Goal: Task Accomplishment & Management: Use online tool/utility

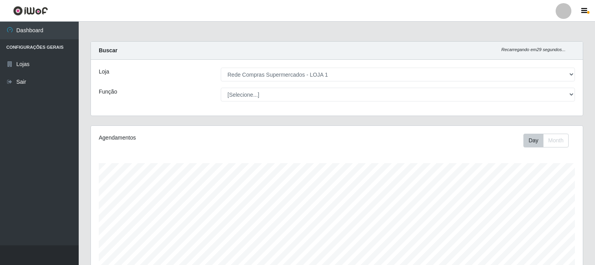
select select "158"
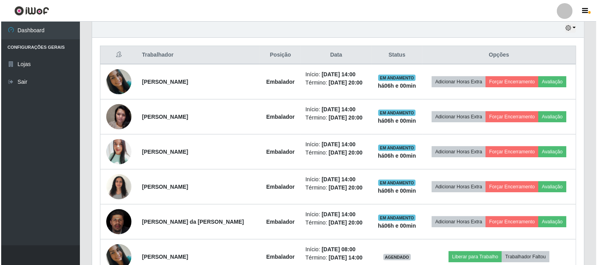
scroll to position [163, 492]
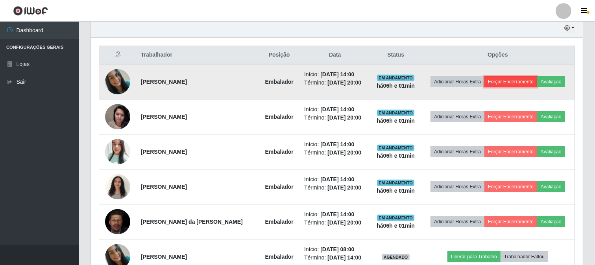
click at [521, 81] on button "Forçar Encerramento" at bounding box center [510, 81] width 53 height 11
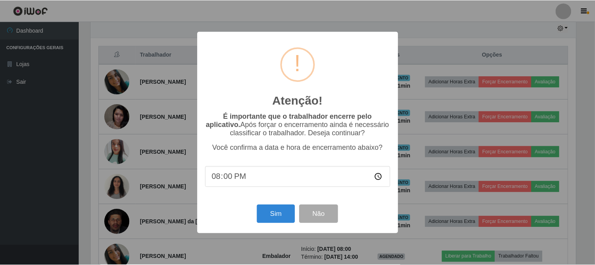
scroll to position [163, 487]
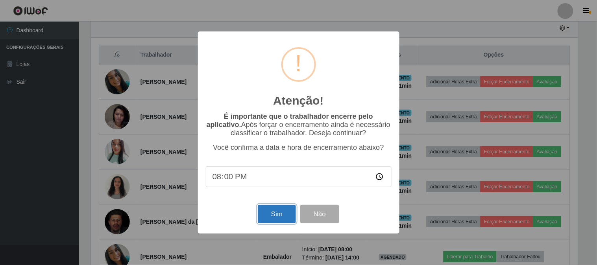
click at [281, 216] on button "Sim" at bounding box center [277, 214] width 38 height 18
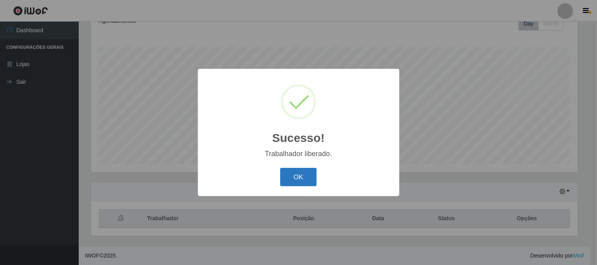
click at [307, 177] on button "OK" at bounding box center [298, 177] width 37 height 18
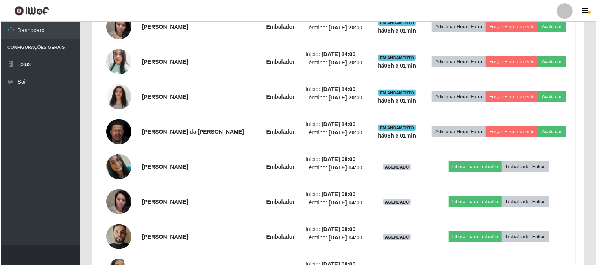
scroll to position [292, 0]
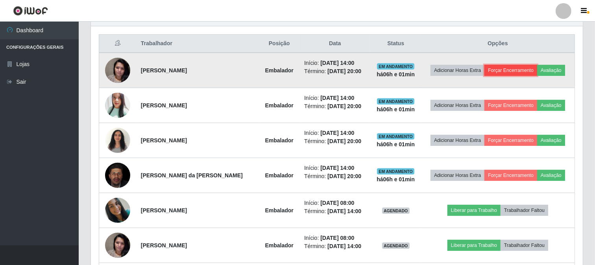
click at [518, 68] on button "Forçar Encerramento" at bounding box center [510, 70] width 53 height 11
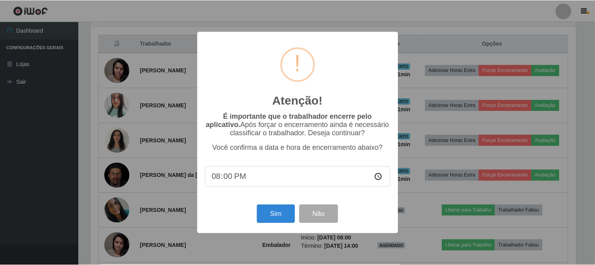
scroll to position [163, 487]
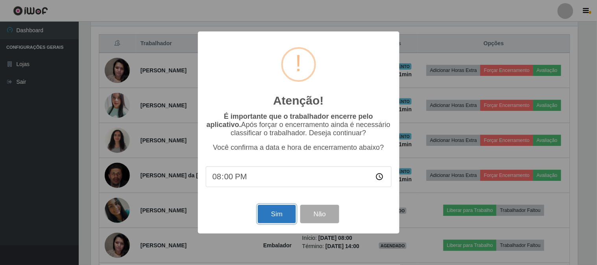
click at [273, 216] on button "Sim" at bounding box center [277, 214] width 38 height 18
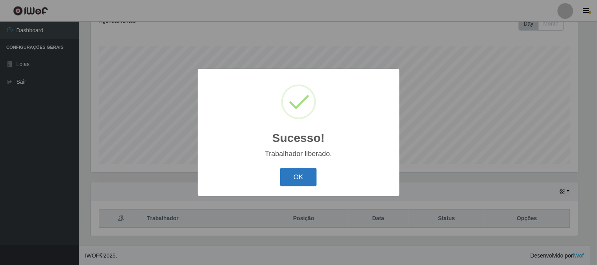
click at [297, 180] on button "OK" at bounding box center [298, 177] width 37 height 18
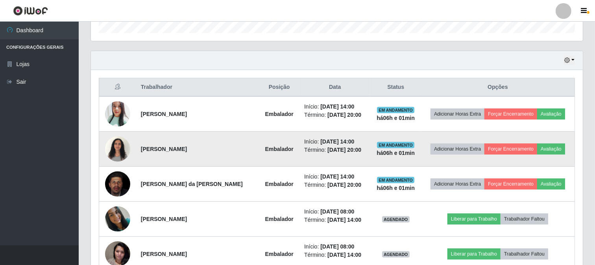
scroll to position [292, 0]
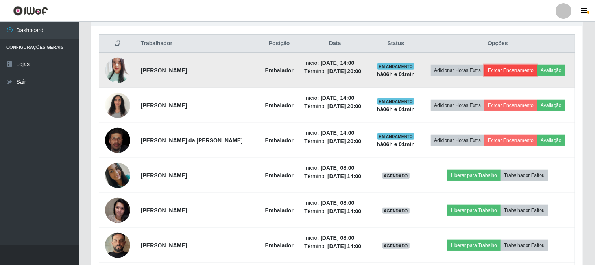
click at [513, 68] on button "Forçar Encerramento" at bounding box center [510, 70] width 53 height 11
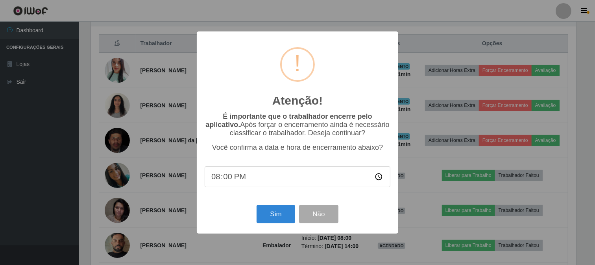
scroll to position [163, 487]
click at [288, 211] on button "Sim" at bounding box center [277, 214] width 38 height 18
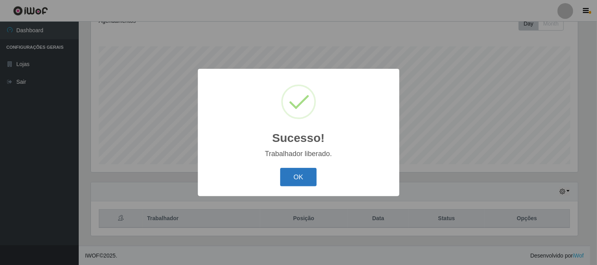
click at [302, 178] on button "OK" at bounding box center [298, 177] width 37 height 18
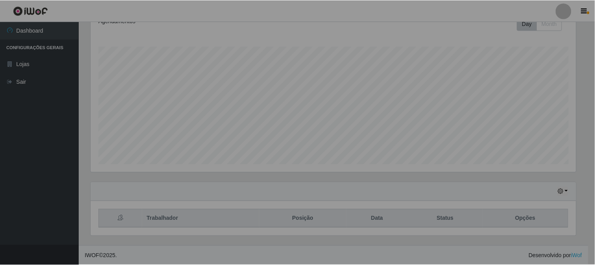
scroll to position [0, 0]
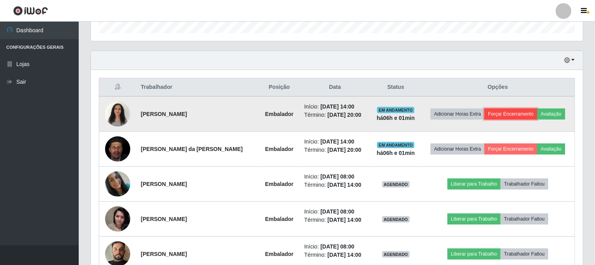
click at [513, 113] on button "Forçar Encerramento" at bounding box center [510, 114] width 53 height 11
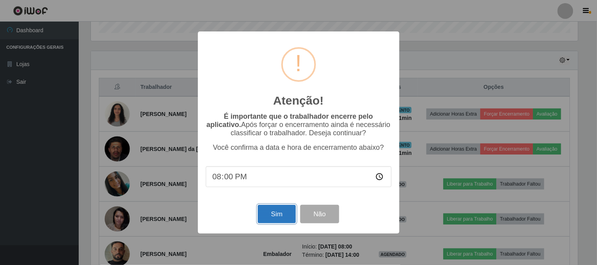
click at [276, 214] on button "Sim" at bounding box center [277, 214] width 38 height 18
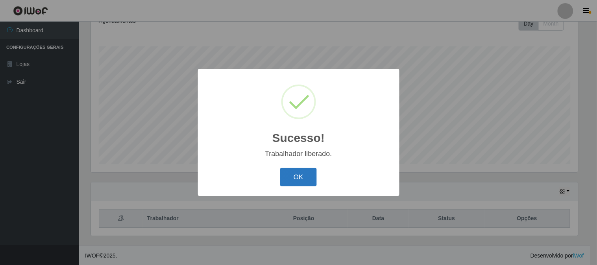
click at [302, 179] on button "OK" at bounding box center [298, 177] width 37 height 18
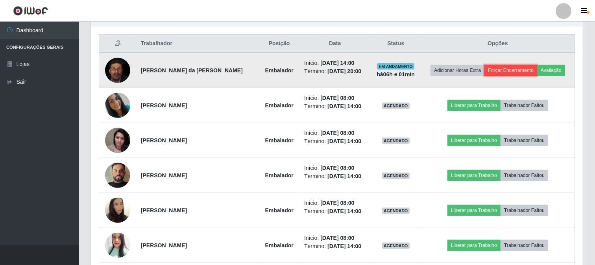
click at [524, 71] on button "Forçar Encerramento" at bounding box center [510, 70] width 53 height 11
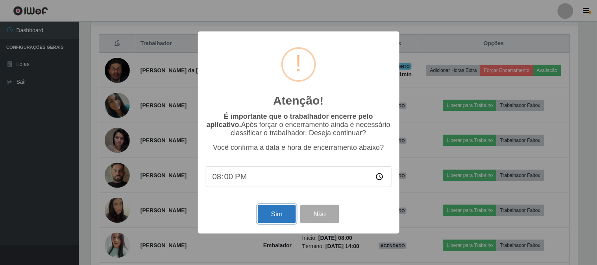
click at [281, 213] on button "Sim" at bounding box center [277, 214] width 38 height 18
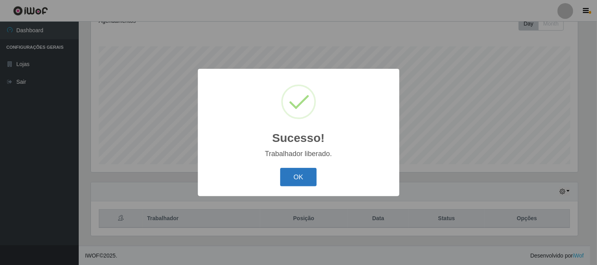
click at [297, 176] on button "OK" at bounding box center [298, 177] width 37 height 18
